Goal: Task Accomplishment & Management: Use online tool/utility

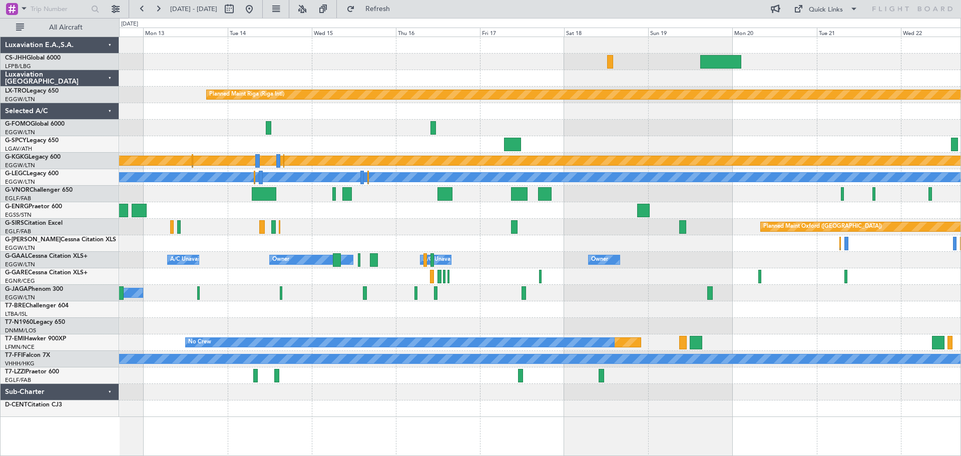
click at [348, 83] on div at bounding box center [539, 78] width 841 height 17
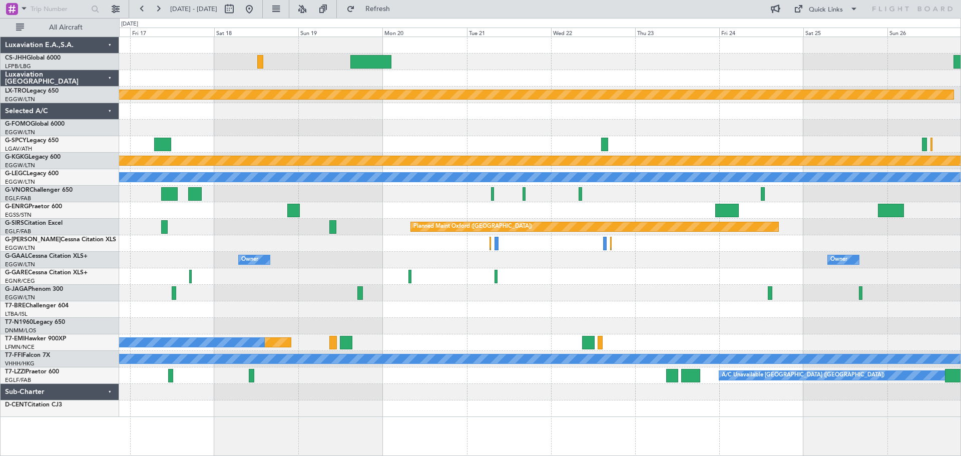
click at [464, 128] on div "Planned Maint Riga (Riga Intl) Planned Maint [GEOGRAPHIC_DATA] ([PERSON_NAME] I…" at bounding box center [539, 227] width 841 height 380
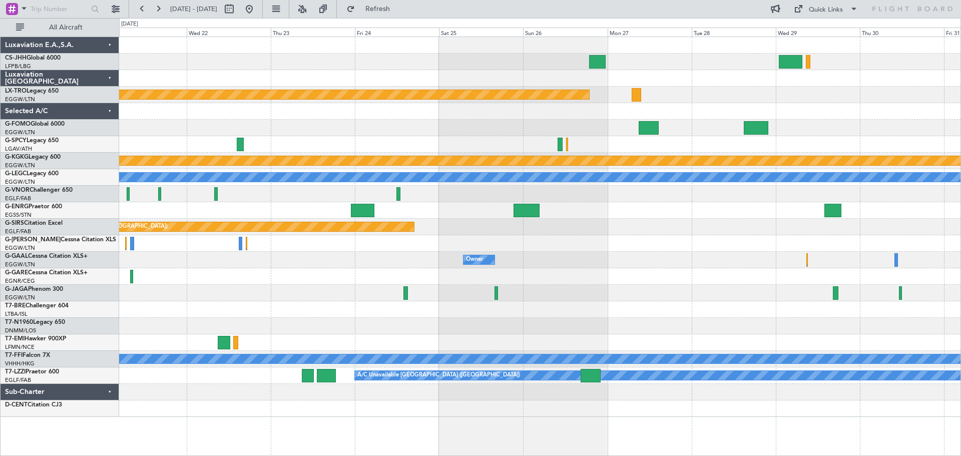
click at [507, 147] on div at bounding box center [539, 144] width 841 height 17
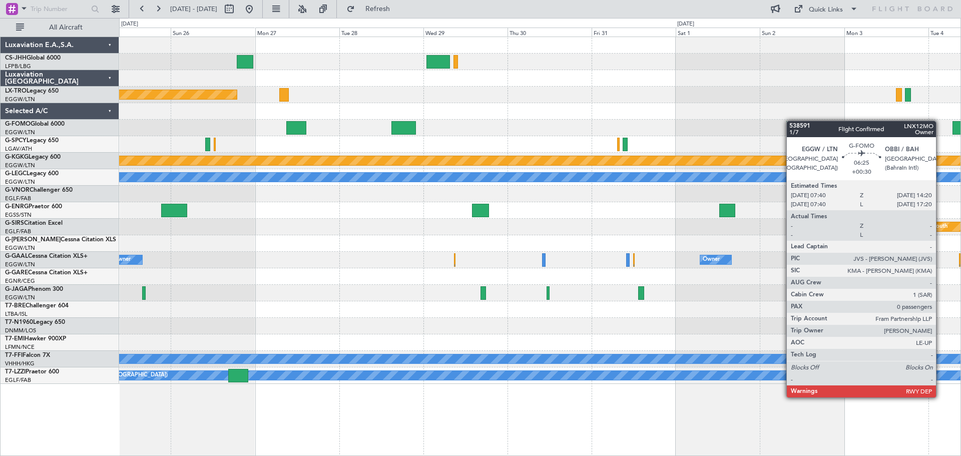
click at [799, 120] on div "Planned Maint Riga (Riga Intl) Planned Maint [GEOGRAPHIC_DATA] ([PERSON_NAME] I…" at bounding box center [539, 210] width 841 height 347
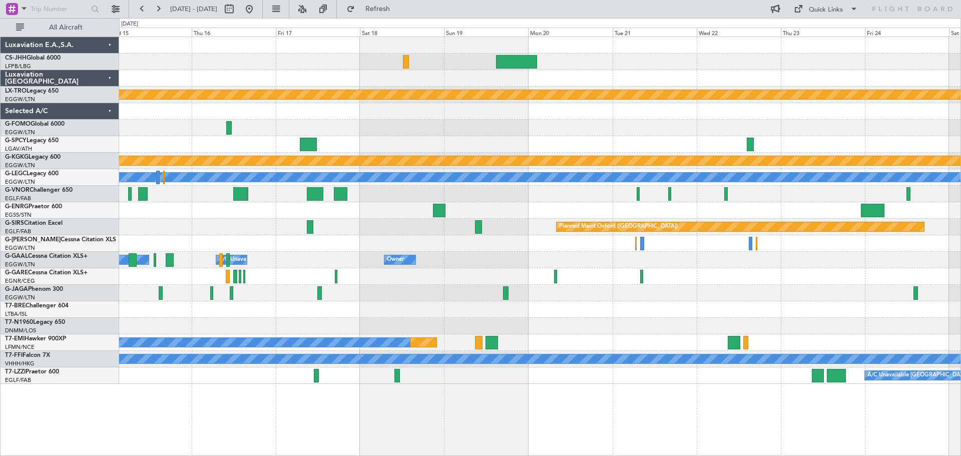
click at [668, 124] on div "Planned Maint Riga (Riga Intl) Planned Maint [GEOGRAPHIC_DATA] ([PERSON_NAME] I…" at bounding box center [539, 210] width 841 height 347
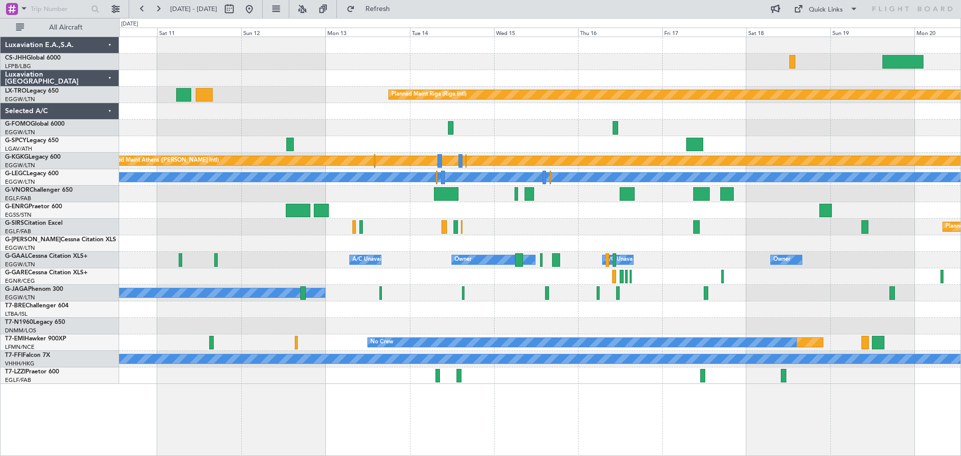
click at [716, 130] on div at bounding box center [539, 128] width 841 height 17
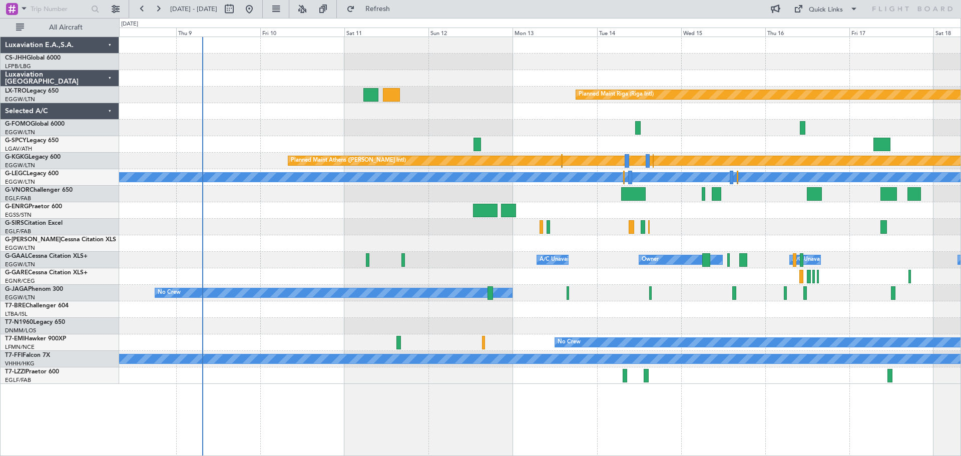
click at [547, 118] on div at bounding box center [539, 111] width 841 height 17
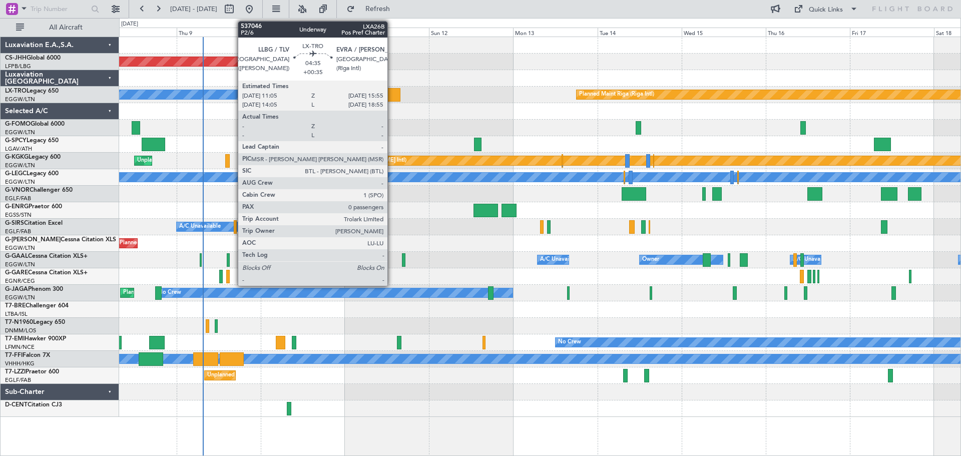
click at [392, 94] on div at bounding box center [391, 95] width 17 height 14
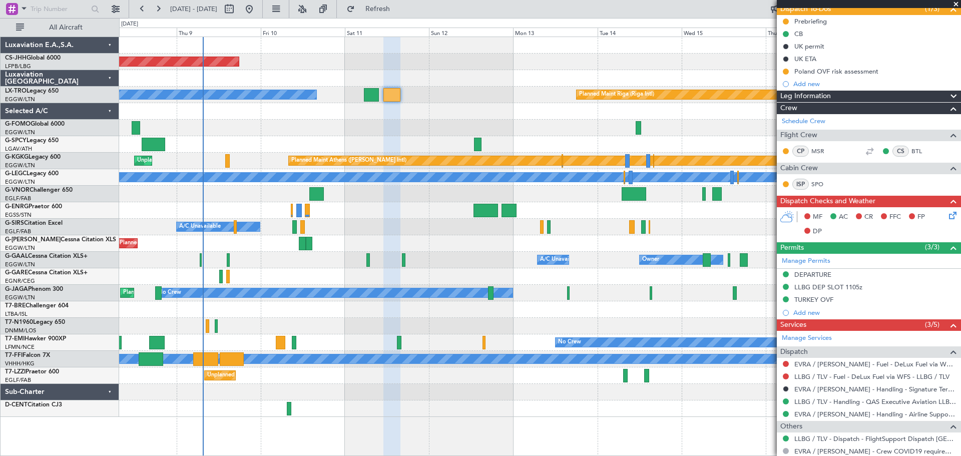
scroll to position [137, 0]
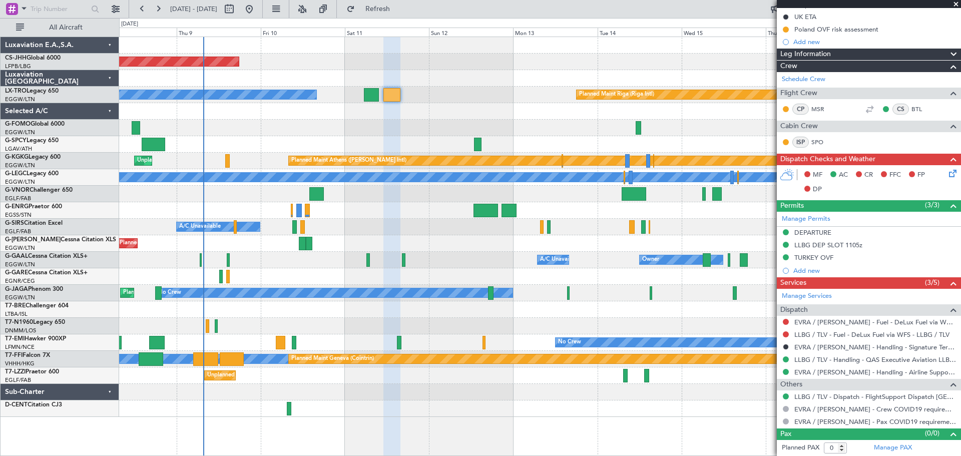
click at [954, 4] on span at bounding box center [956, 4] width 10 height 9
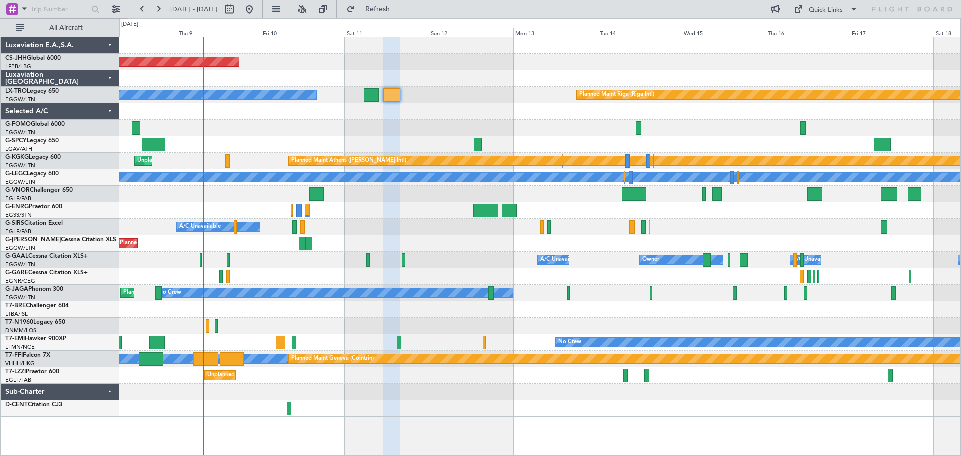
scroll to position [0, 0]
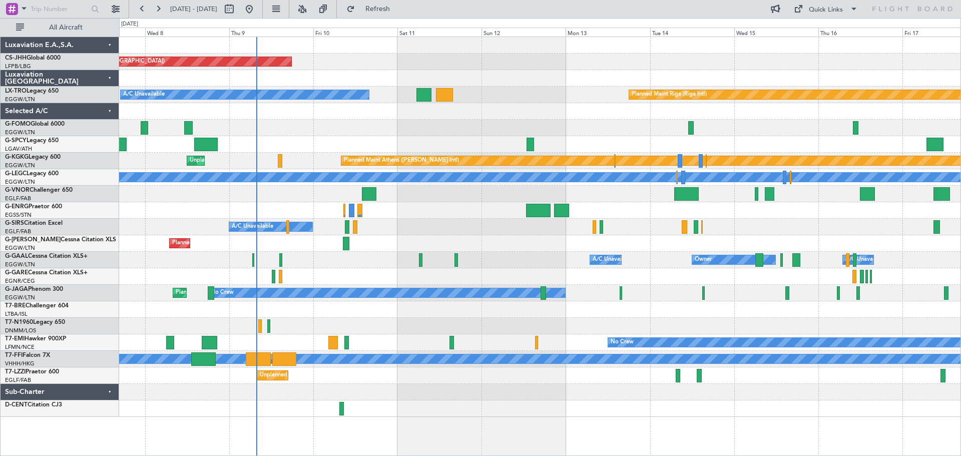
click at [319, 273] on div at bounding box center [539, 276] width 841 height 17
click at [439, 219] on div "A/C Unavailable" at bounding box center [539, 227] width 841 height 17
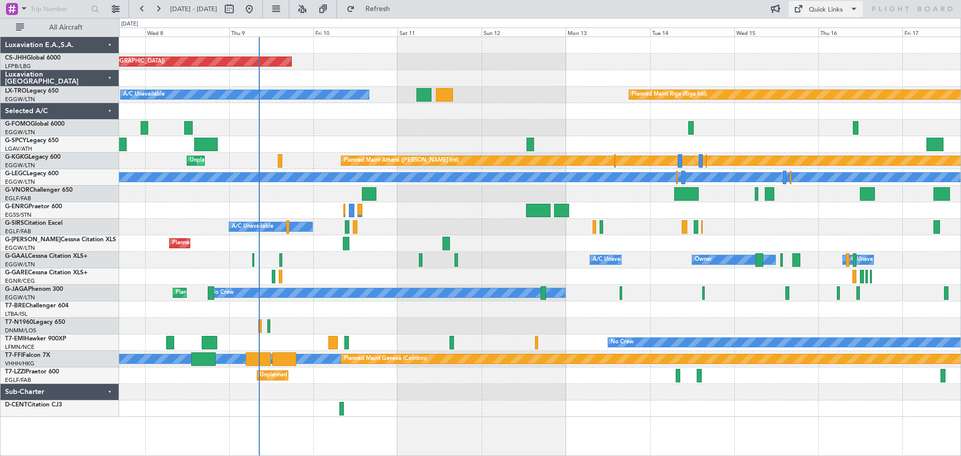
click at [825, 9] on div "Quick Links" at bounding box center [826, 10] width 34 height 10
click at [827, 33] on button "Trip Builder" at bounding box center [826, 33] width 75 height 24
